Goal: Task Accomplishment & Management: Manage account settings

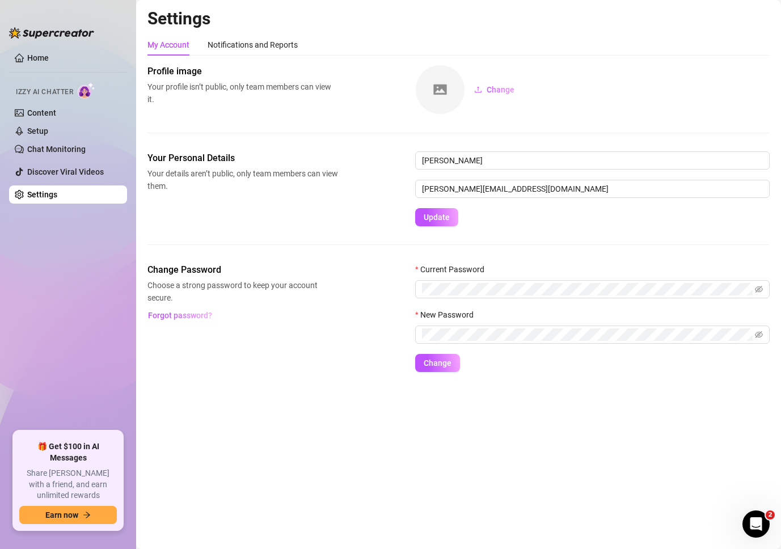
click at [57, 199] on link "Settings" at bounding box center [42, 194] width 30 height 9
